Goal: Task Accomplishment & Management: Use online tool/utility

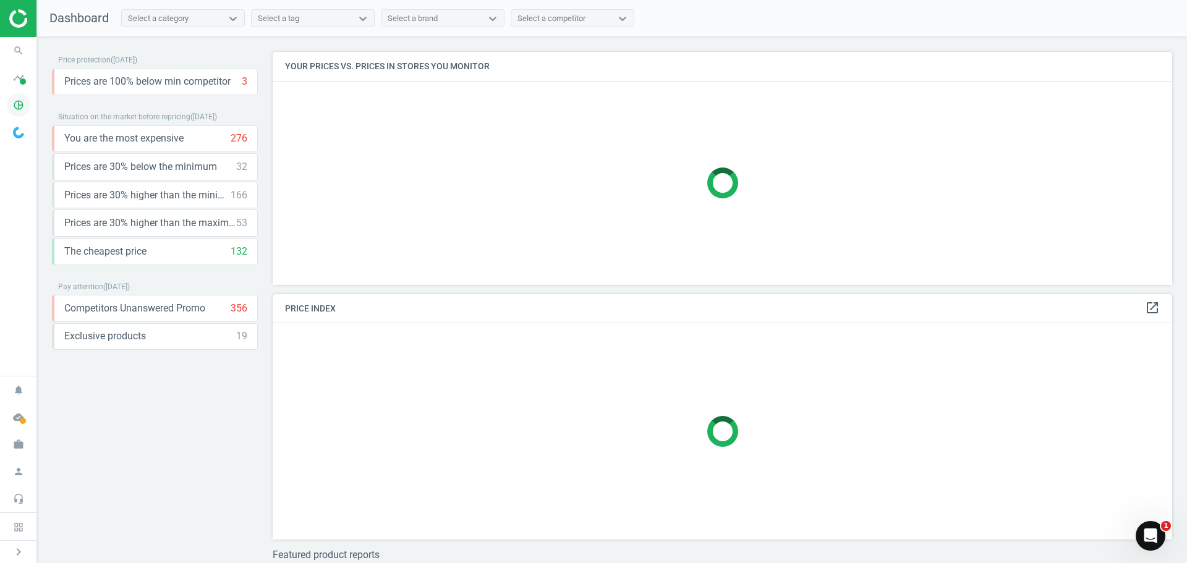
click at [12, 108] on icon "pie_chart_outlined" at bounding box center [18, 104] width 23 height 23
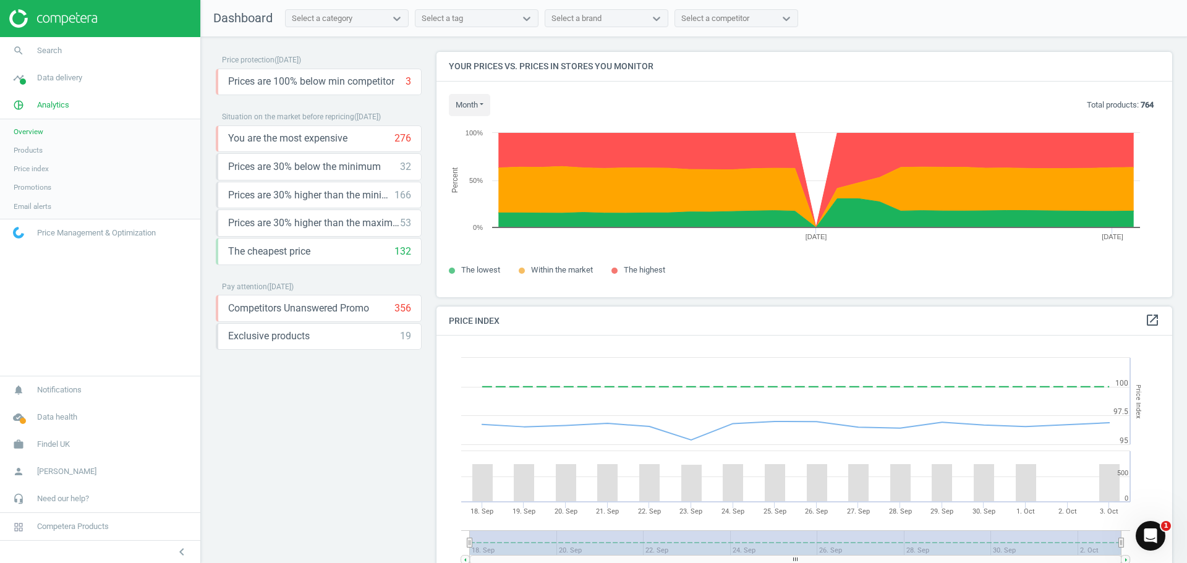
scroll to position [264, 746]
click at [56, 79] on span "Data delivery" at bounding box center [59, 77] width 45 height 11
click at [36, 126] on span "Matches dashboard" at bounding box center [46, 123] width 64 height 10
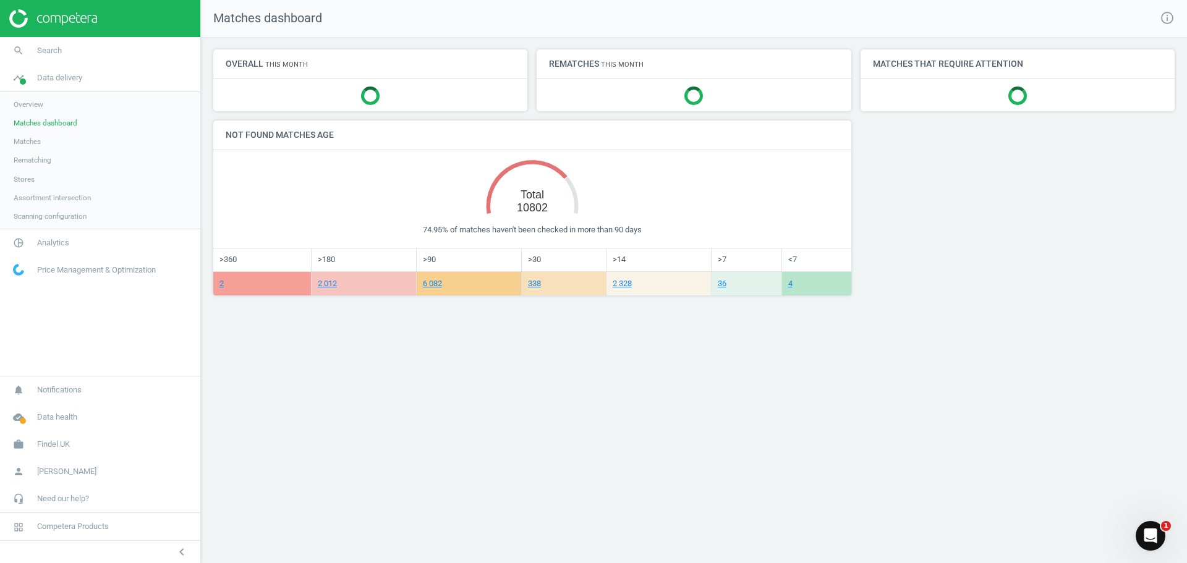
click at [38, 143] on span "Matches" at bounding box center [27, 142] width 27 height 10
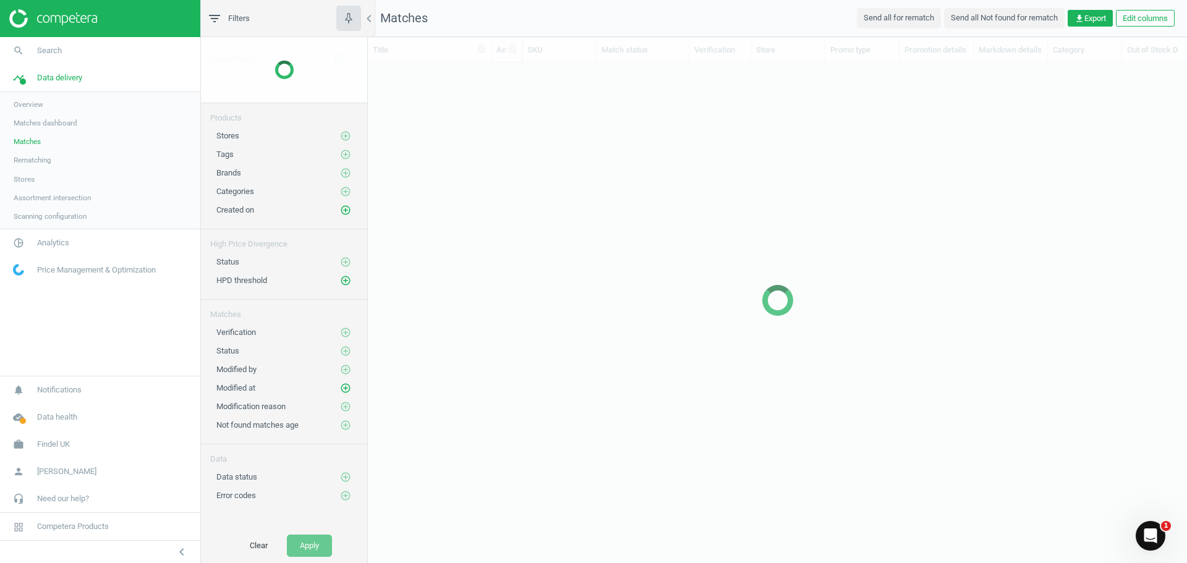
scroll to position [459, 810]
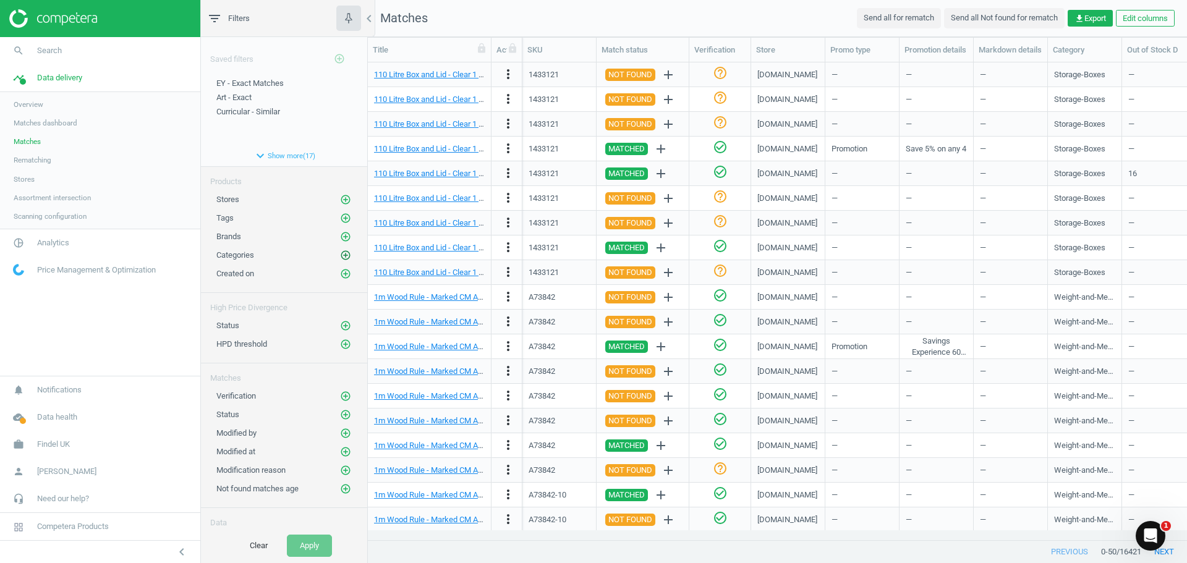
click at [340, 253] on icon "add_circle_outline" at bounding box center [345, 255] width 11 height 11
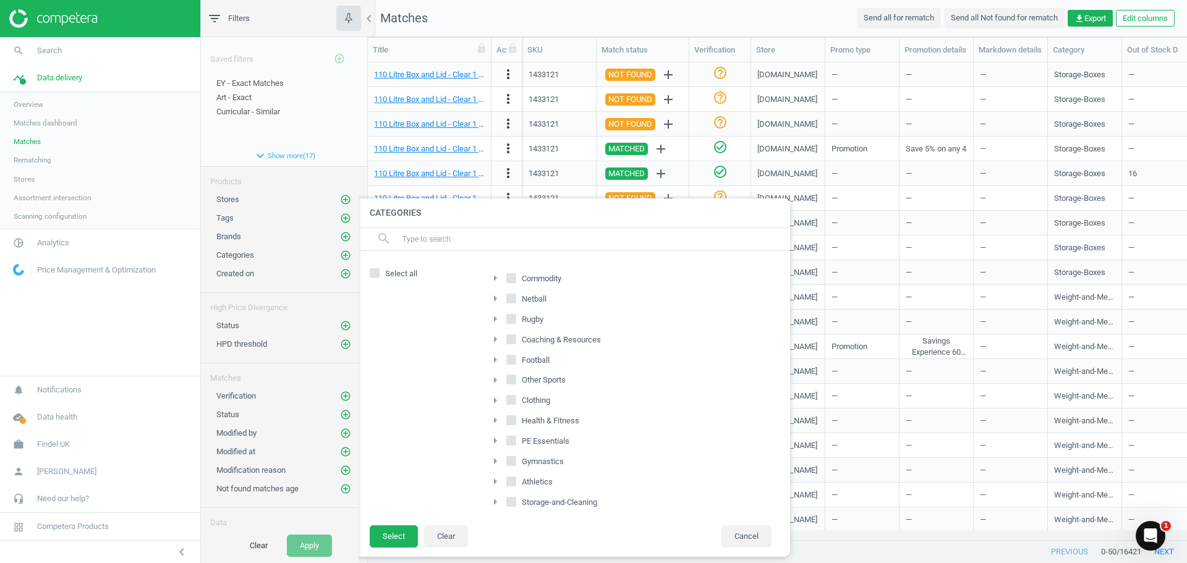
click at [498, 277] on icon "arrow_right" at bounding box center [495, 278] width 15 height 15
click at [521, 380] on input "Early-Years" at bounding box center [518, 379] width 8 height 8
checkbox input "true"
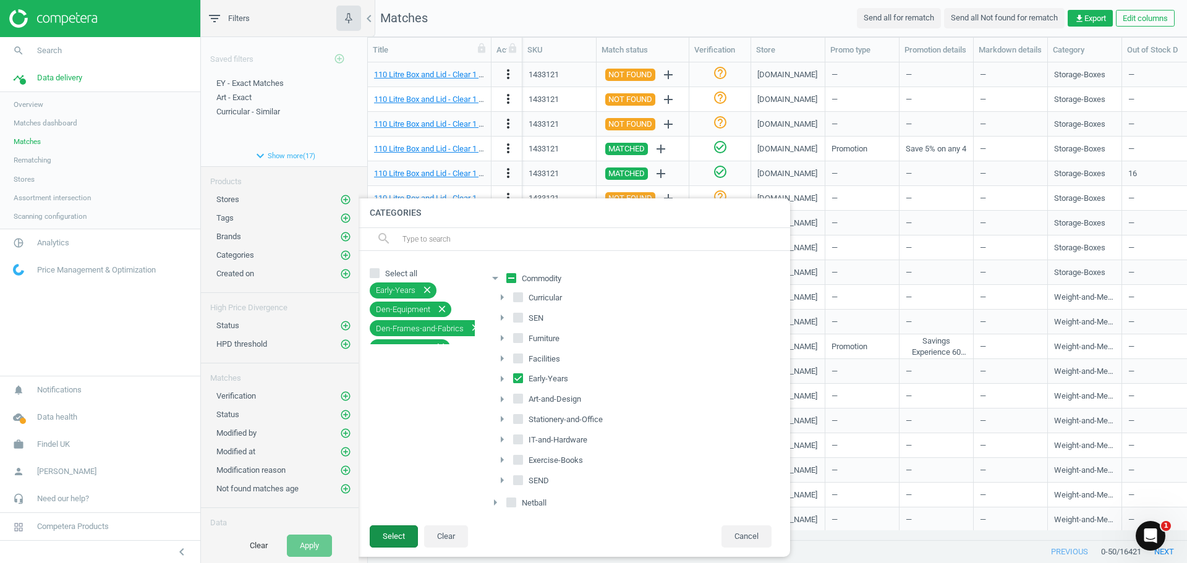
click at [401, 534] on button "Select" at bounding box center [394, 537] width 48 height 22
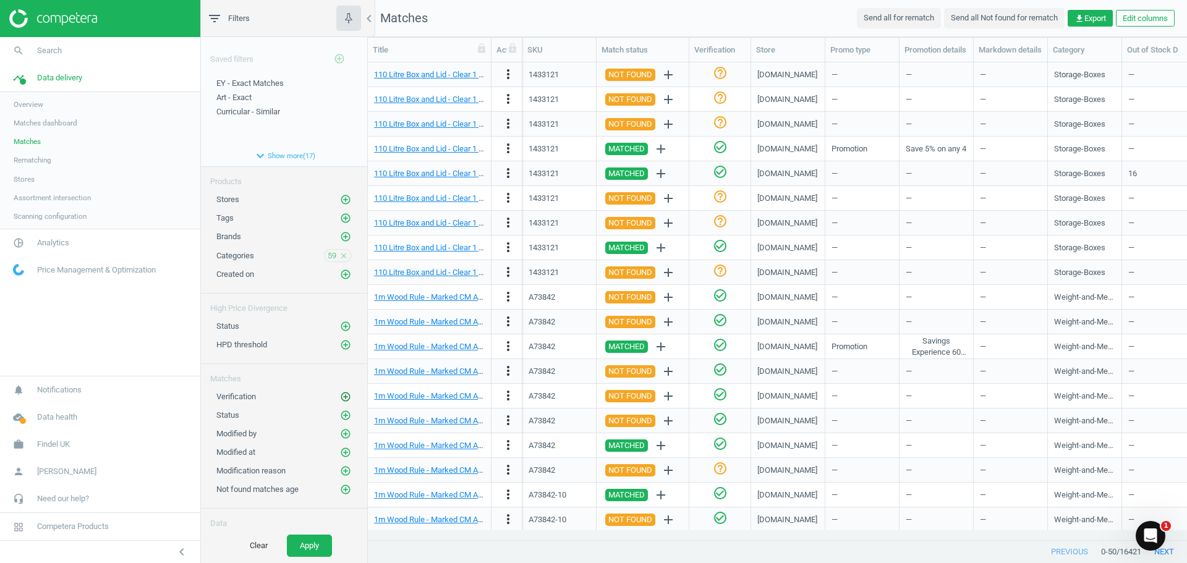
click at [340, 394] on icon "add_circle_outline" at bounding box center [345, 396] width 11 height 11
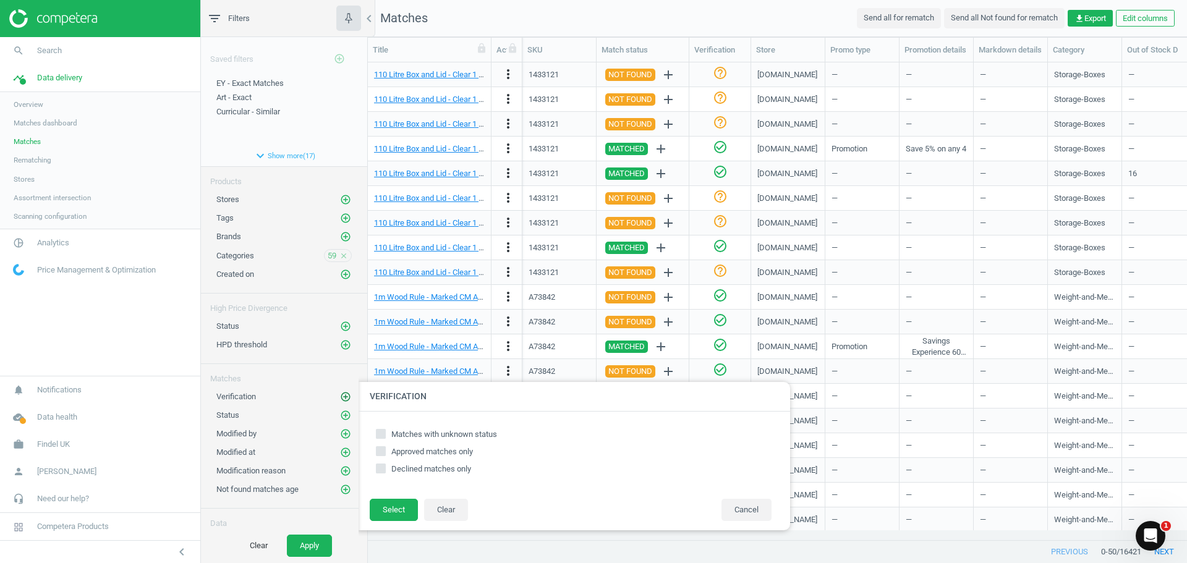
click at [340, 394] on icon "add_circle_outline" at bounding box center [345, 396] width 11 height 11
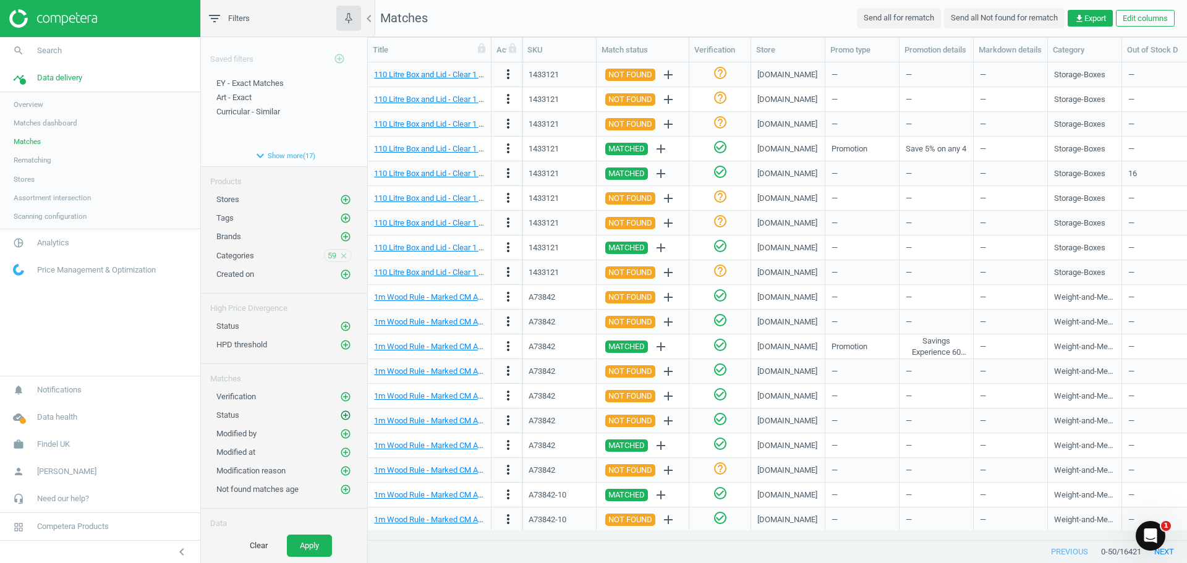
click at [341, 414] on icon "add_circle_outline" at bounding box center [345, 415] width 11 height 11
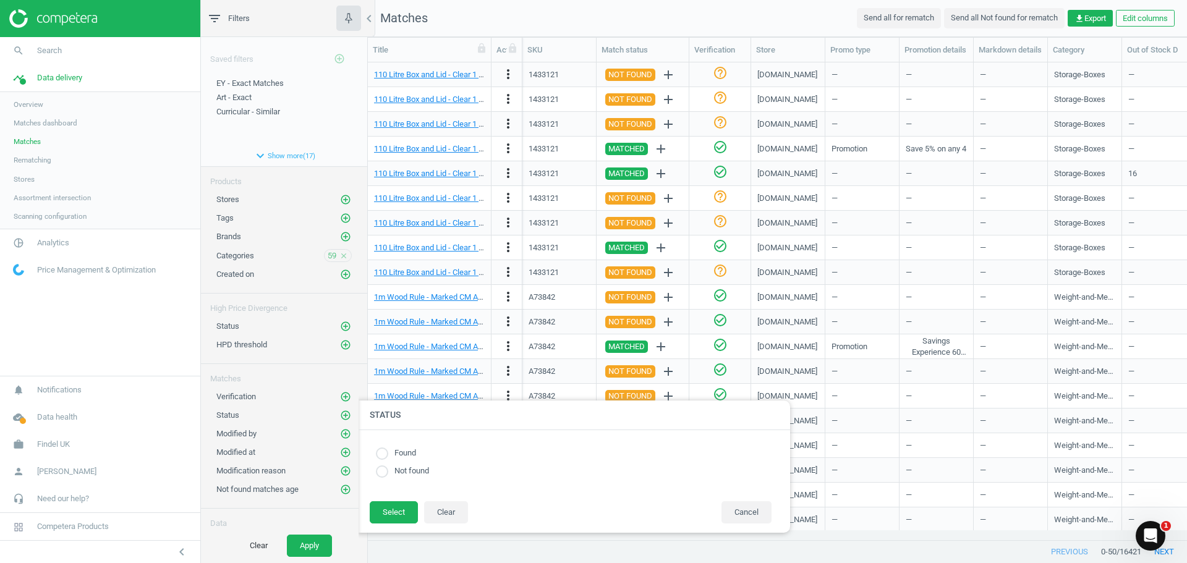
click at [383, 452] on input "radio" at bounding box center [382, 454] width 12 height 12
radio input "true"
click at [390, 509] on button "Select" at bounding box center [394, 512] width 48 height 22
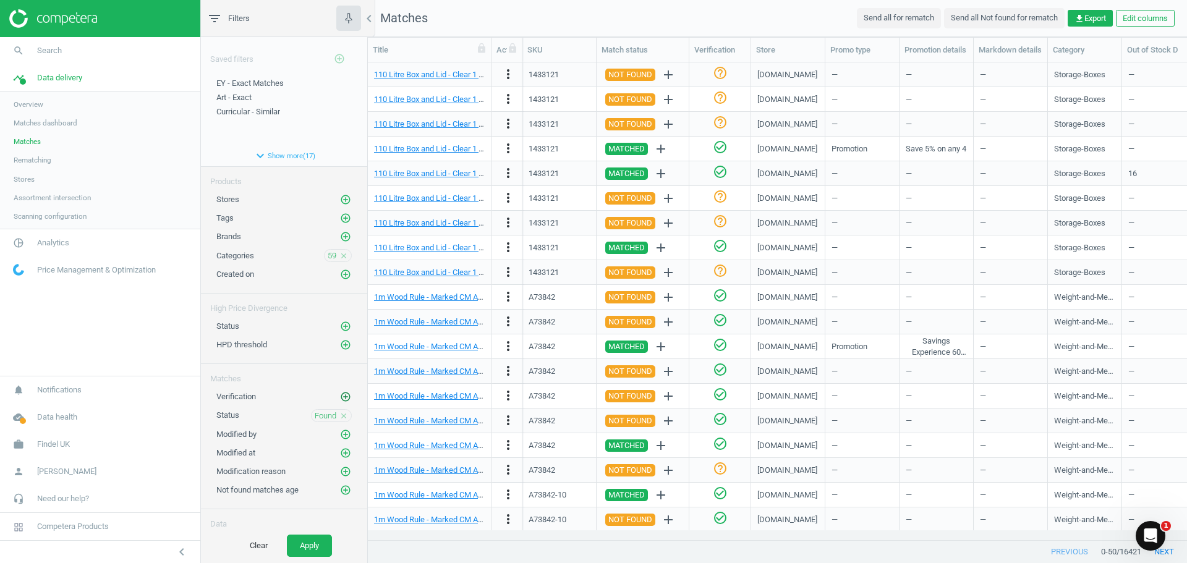
click at [340, 393] on icon "add_circle_outline" at bounding box center [345, 396] width 11 height 11
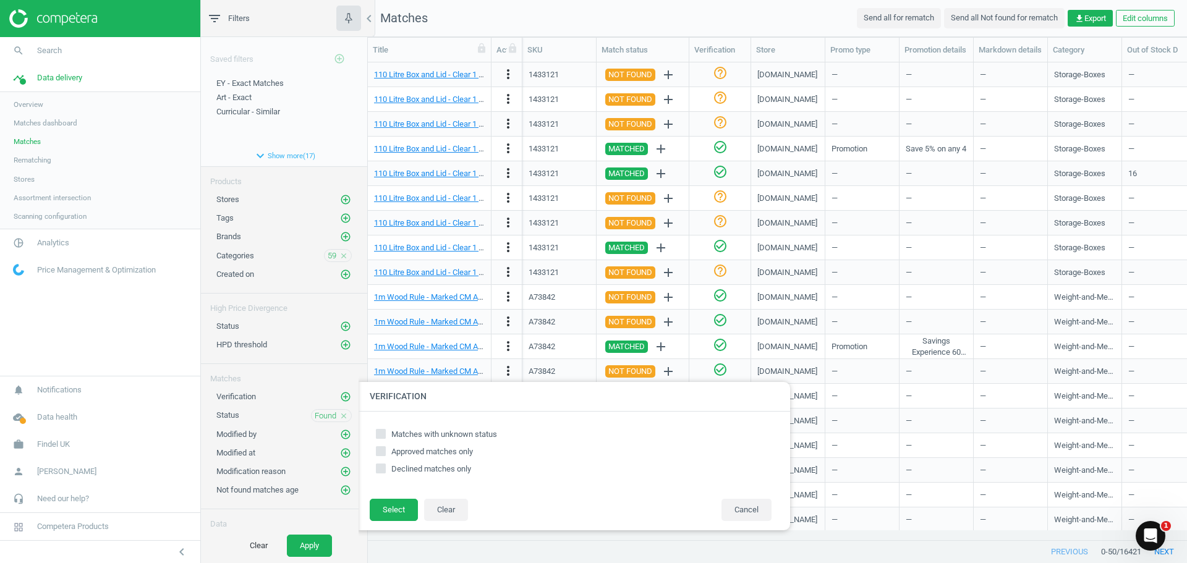
click at [381, 432] on input "Matches with unknown status" at bounding box center [381, 434] width 8 height 8
checkbox input "true"
click at [389, 505] on button "Select" at bounding box center [394, 510] width 48 height 22
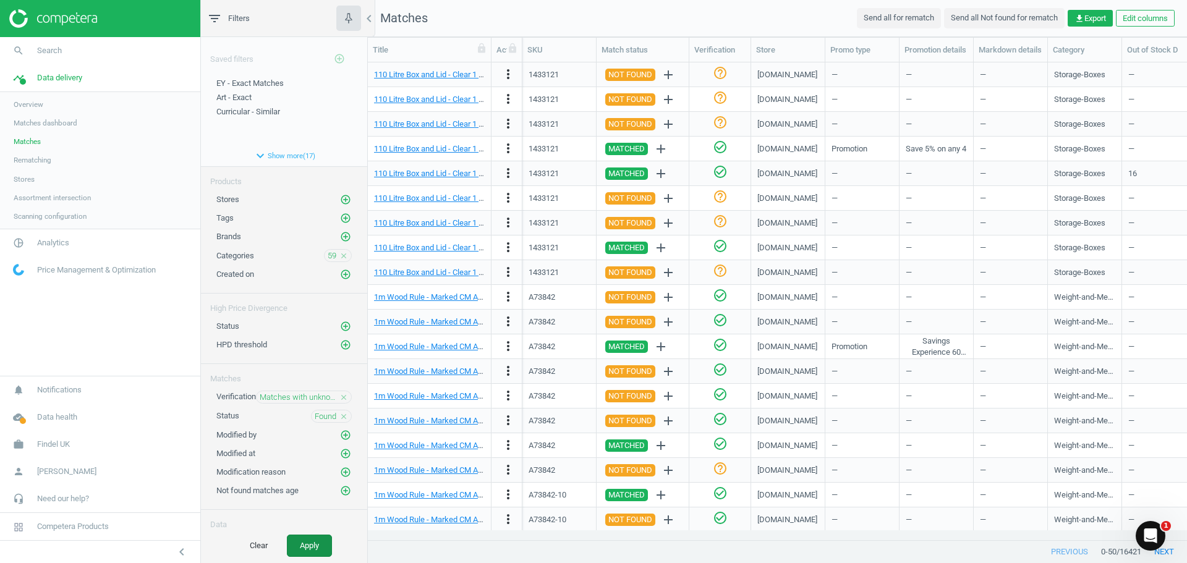
click at [309, 540] on button "Apply" at bounding box center [309, 546] width 45 height 22
